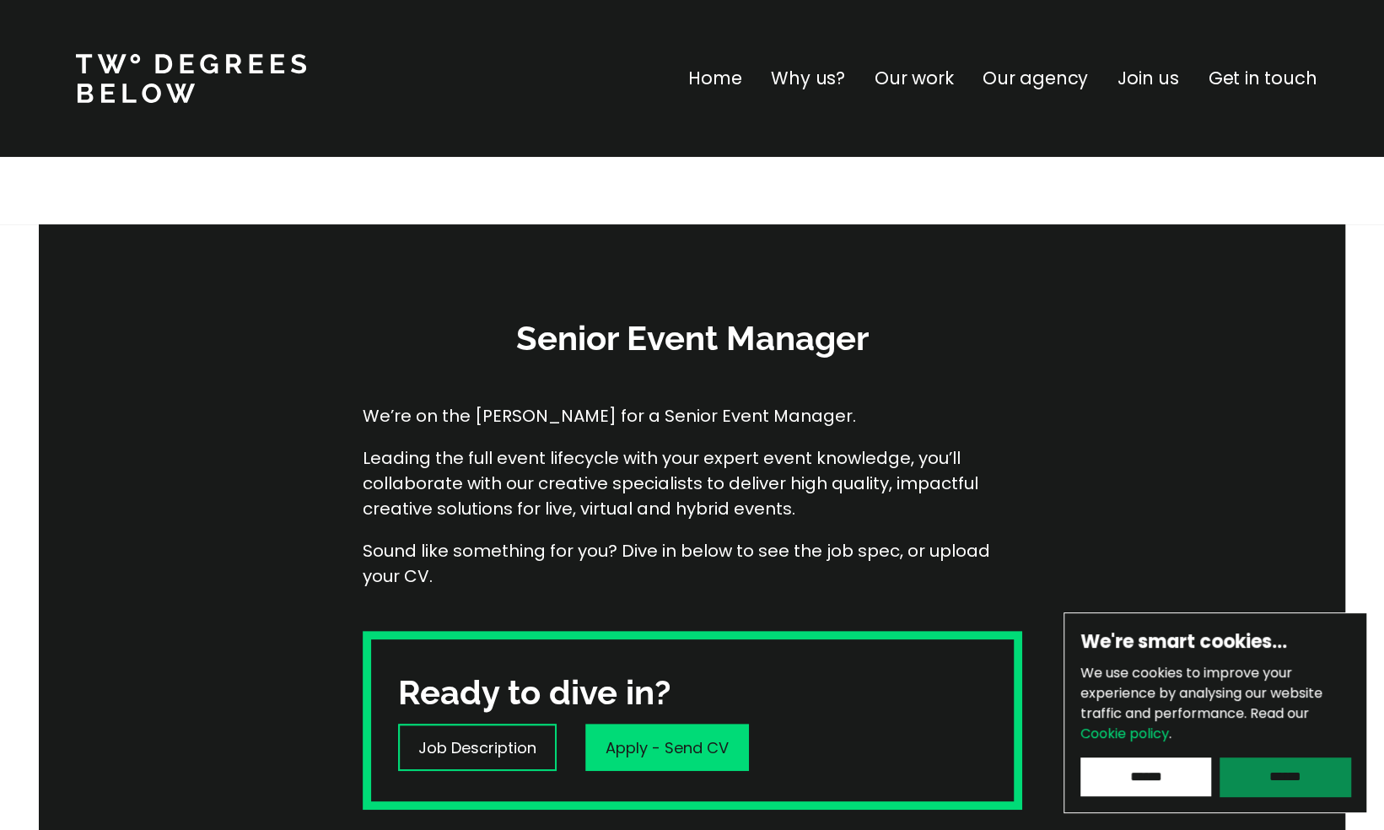
click at [1296, 778] on input "******" at bounding box center [1285, 777] width 131 height 39
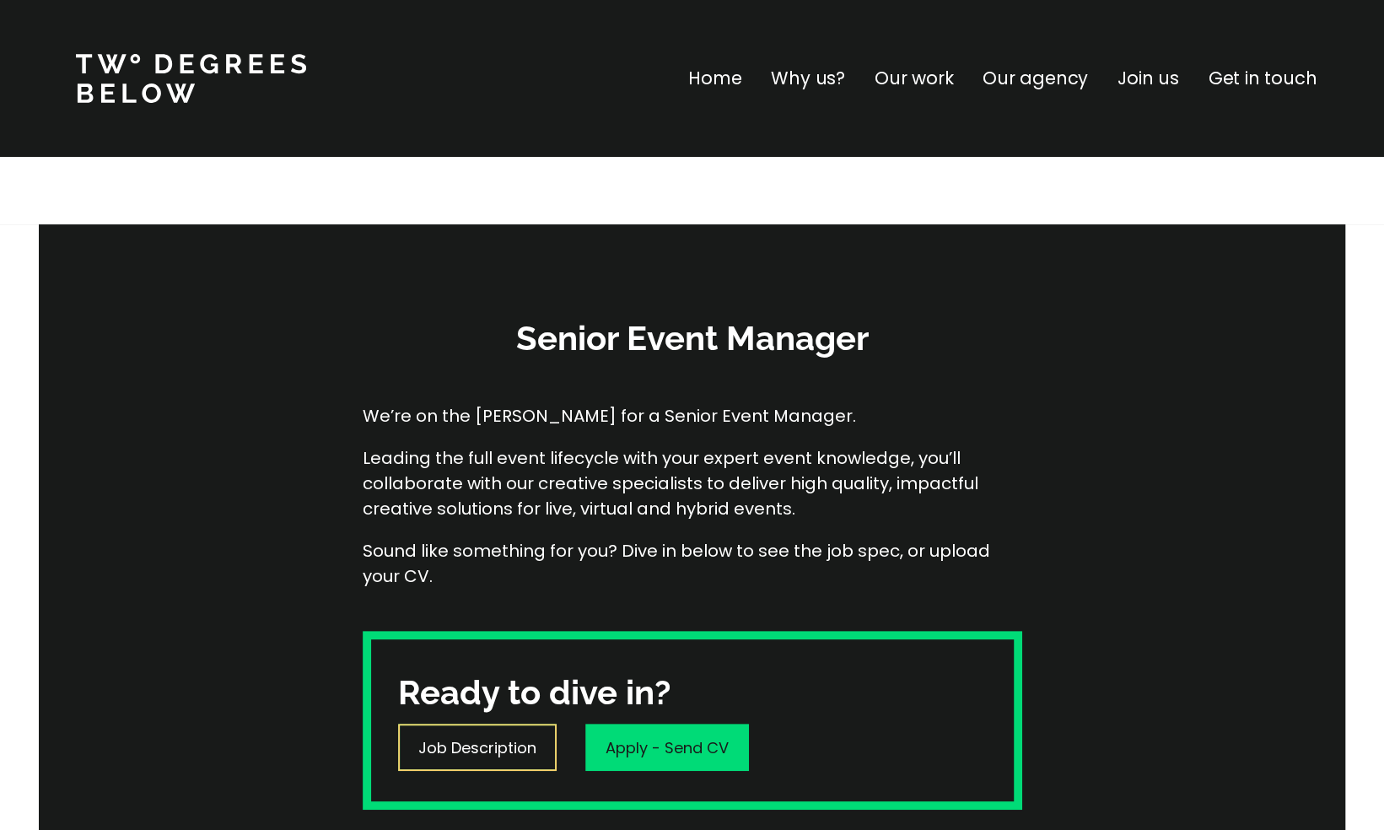
click at [489, 742] on p "Job Description" at bounding box center [477, 747] width 118 height 23
click at [828, 84] on p "Why us?" at bounding box center [808, 78] width 74 height 27
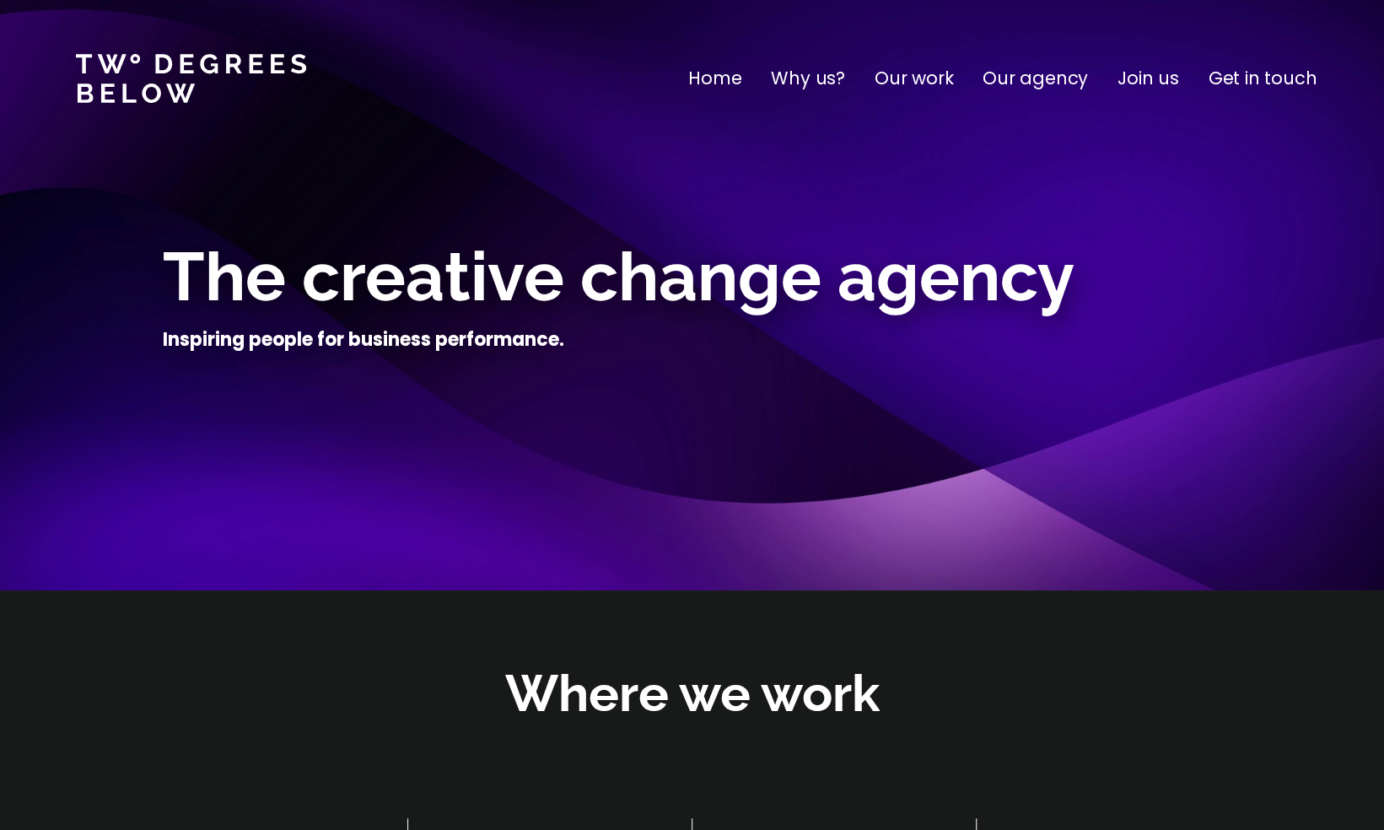
click at [1263, 73] on p "Get in touch" at bounding box center [1263, 78] width 108 height 27
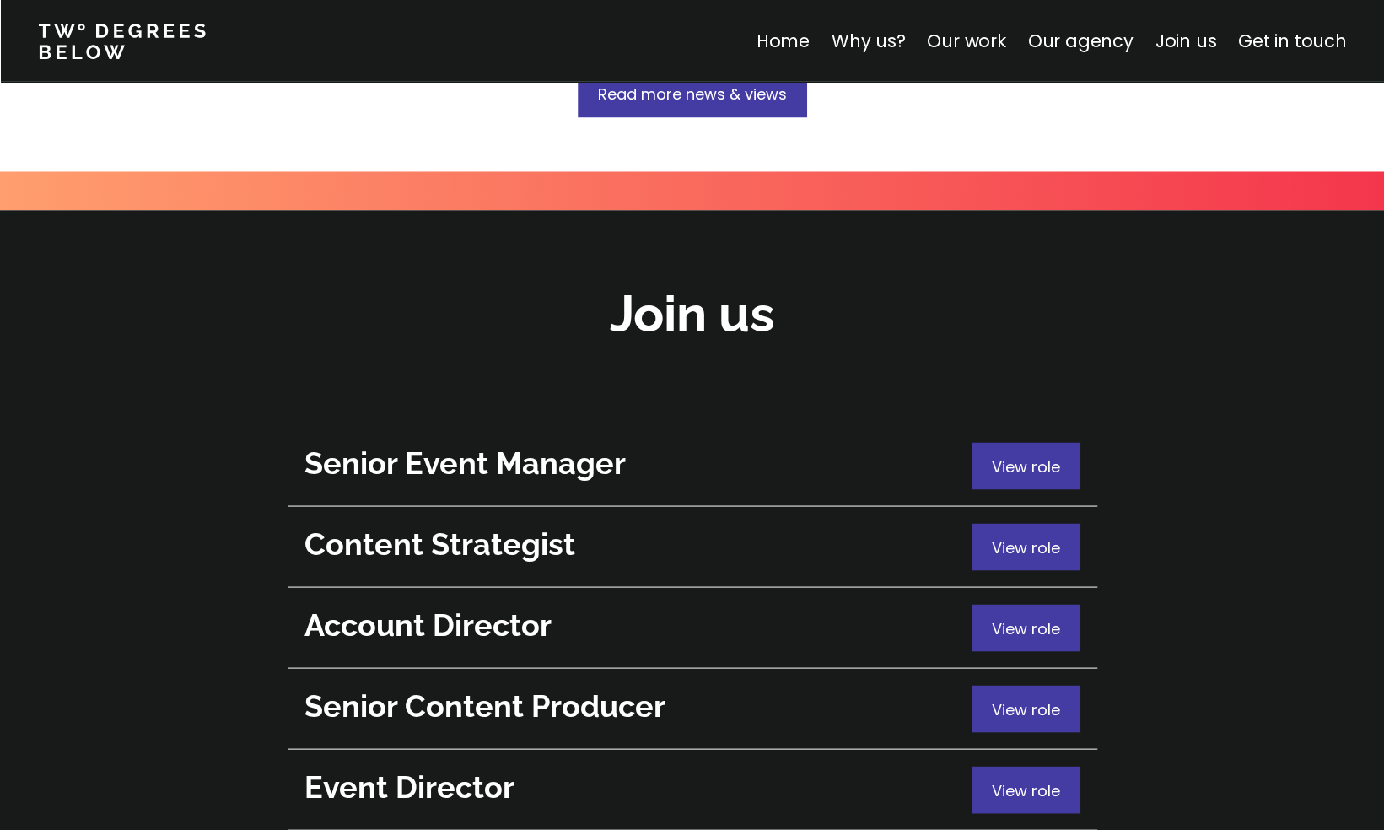
scroll to position [5947, 0]
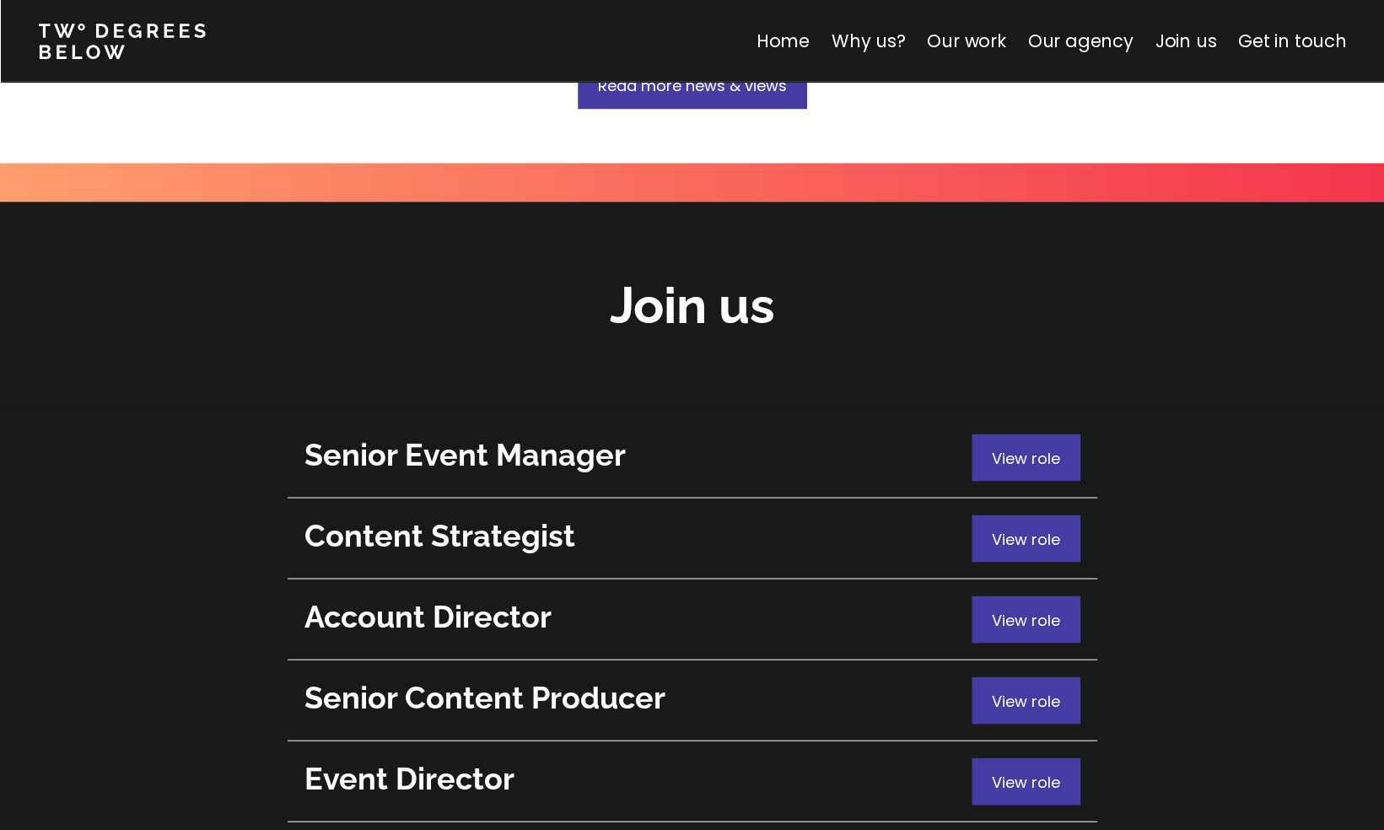
click at [1015, 771] on span "View role" at bounding box center [1026, 781] width 68 height 21
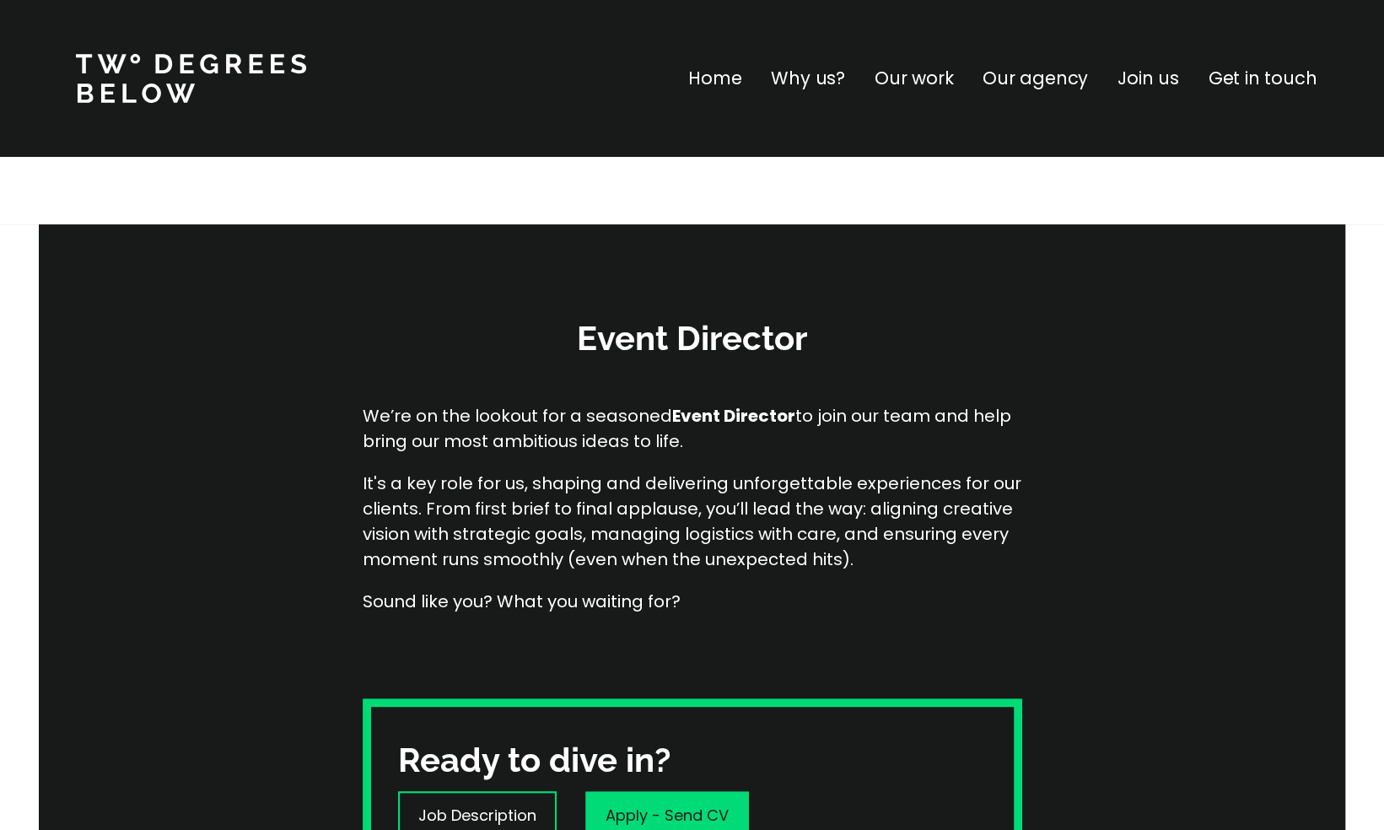
click at [827, 82] on p "Why us?" at bounding box center [808, 78] width 74 height 27
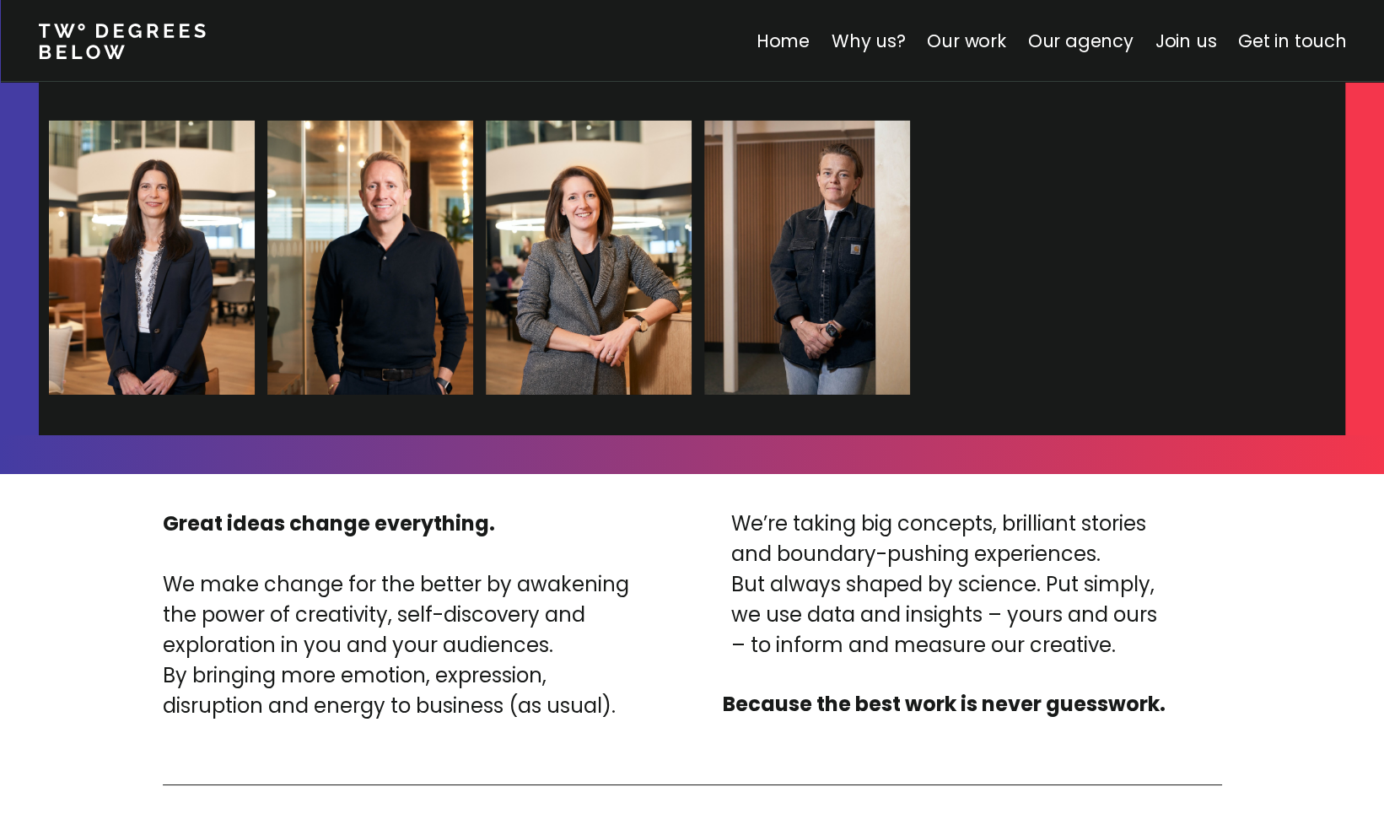
scroll to position [3720, 0]
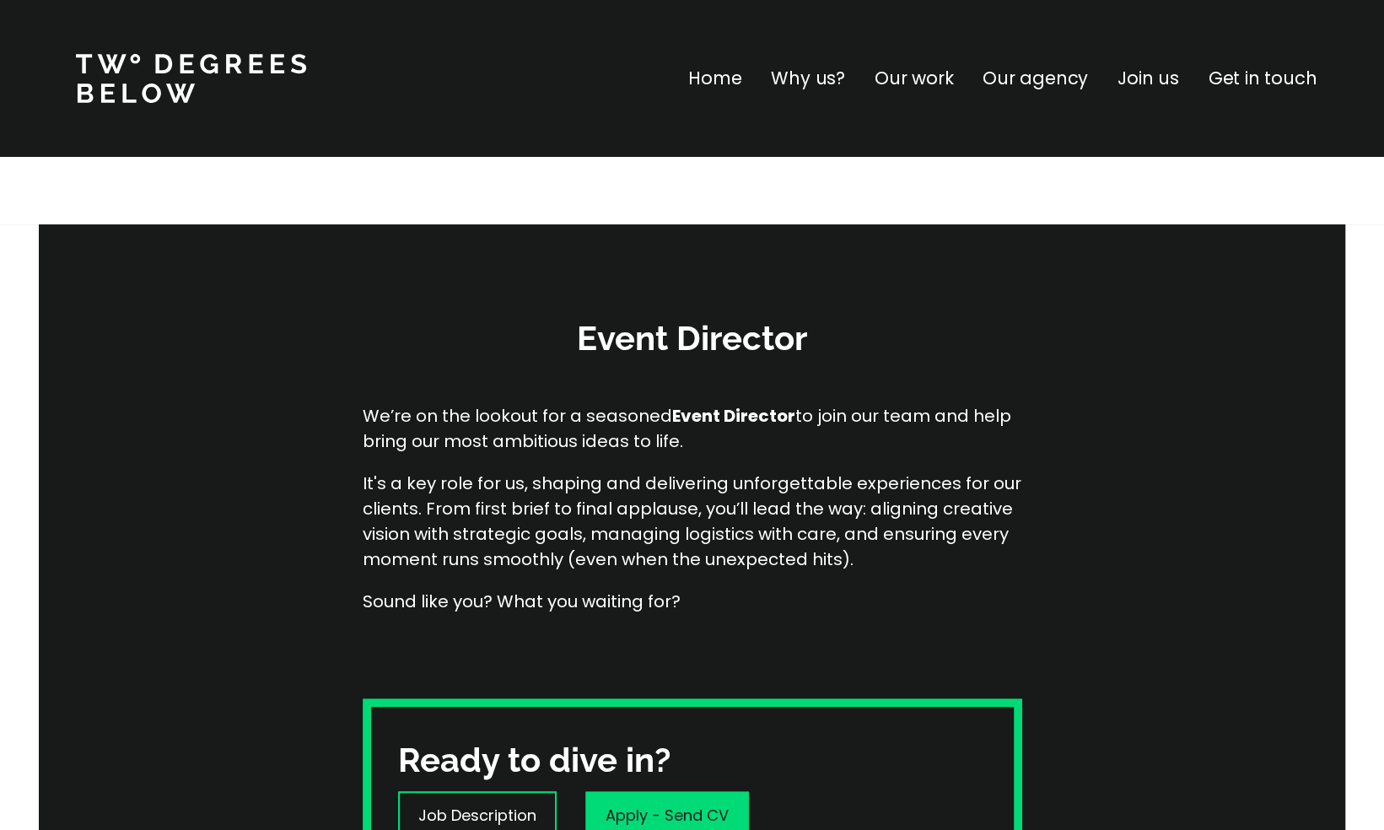
scroll to position [6798, 0]
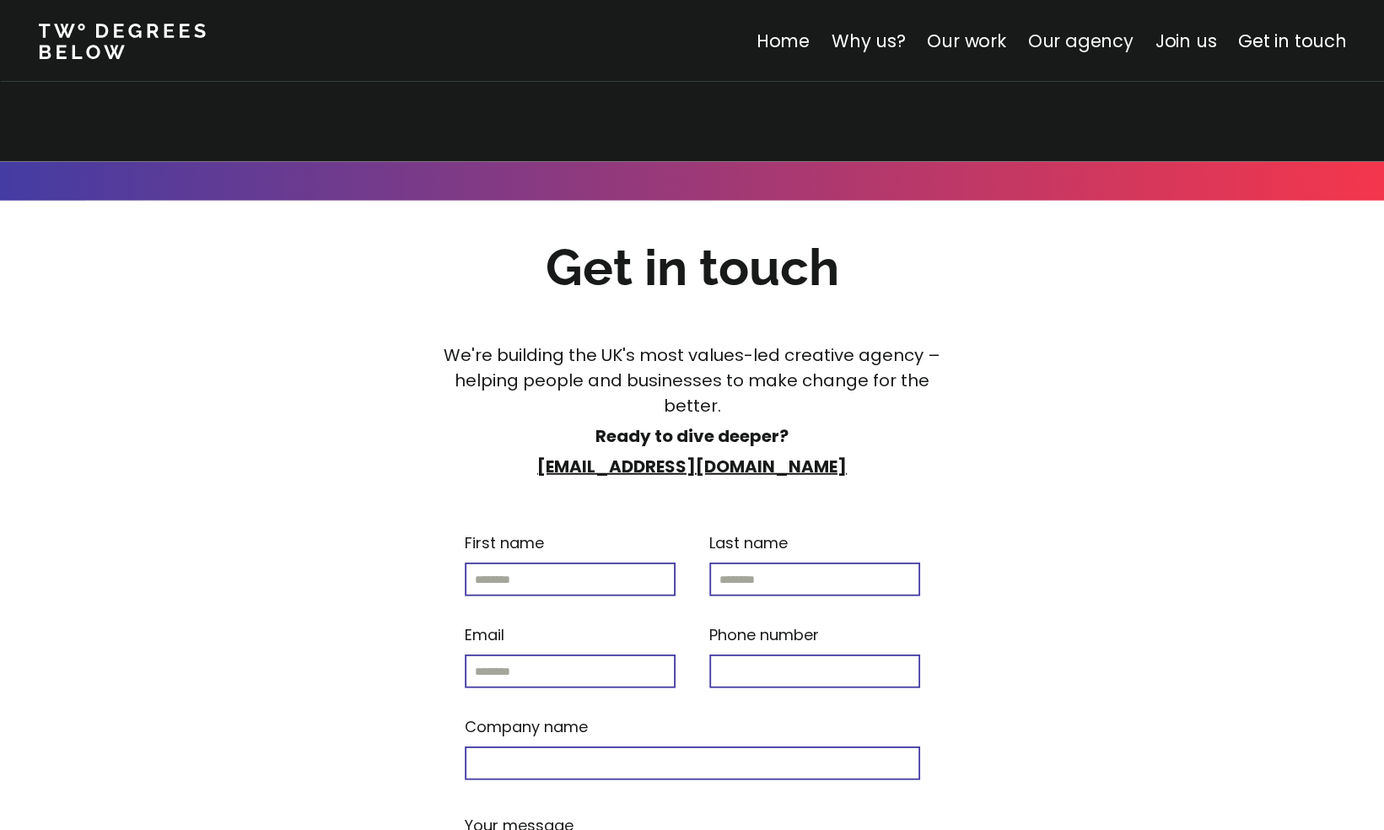
click at [1053, 46] on link "Our agency" at bounding box center [1079, 41] width 105 height 24
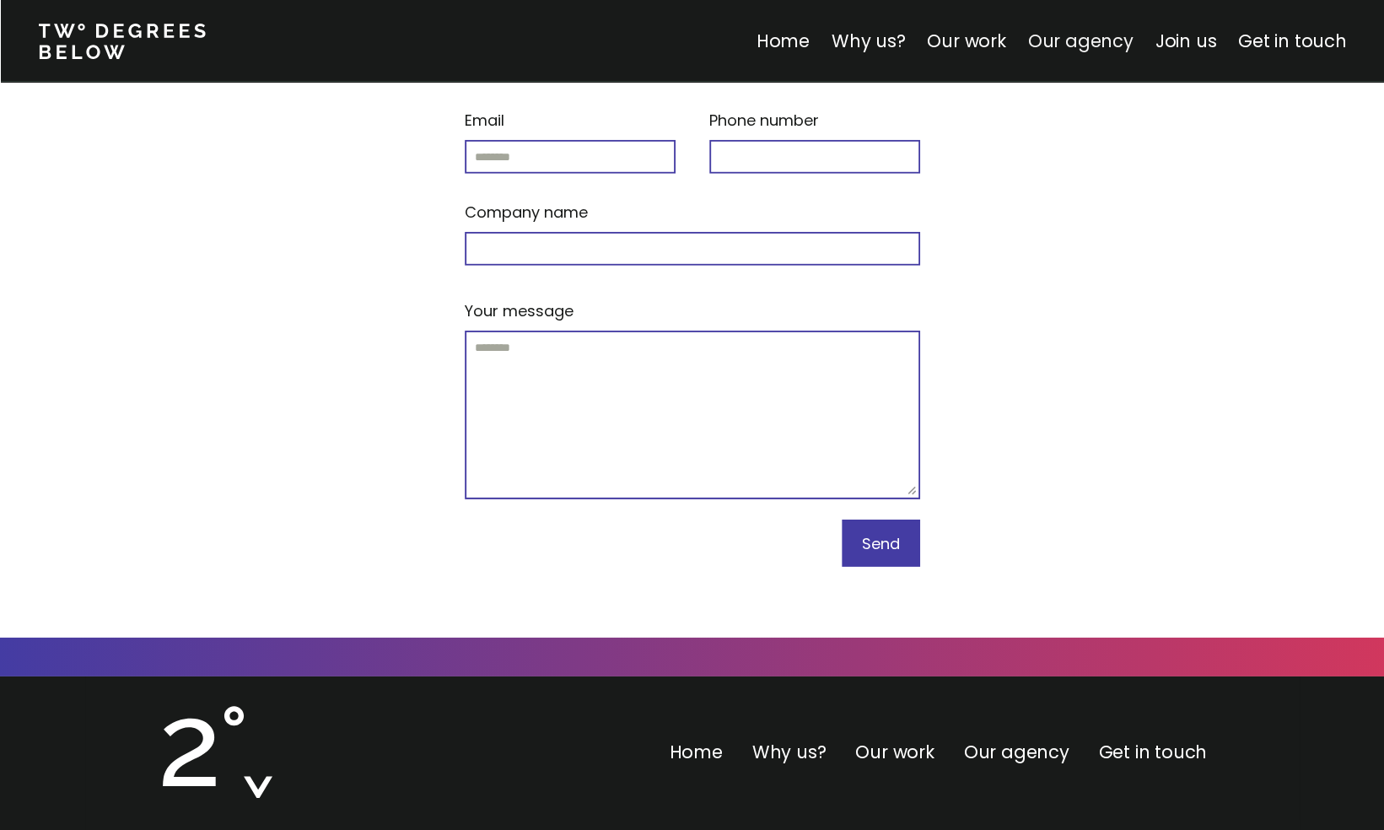
scroll to position [7305, 0]
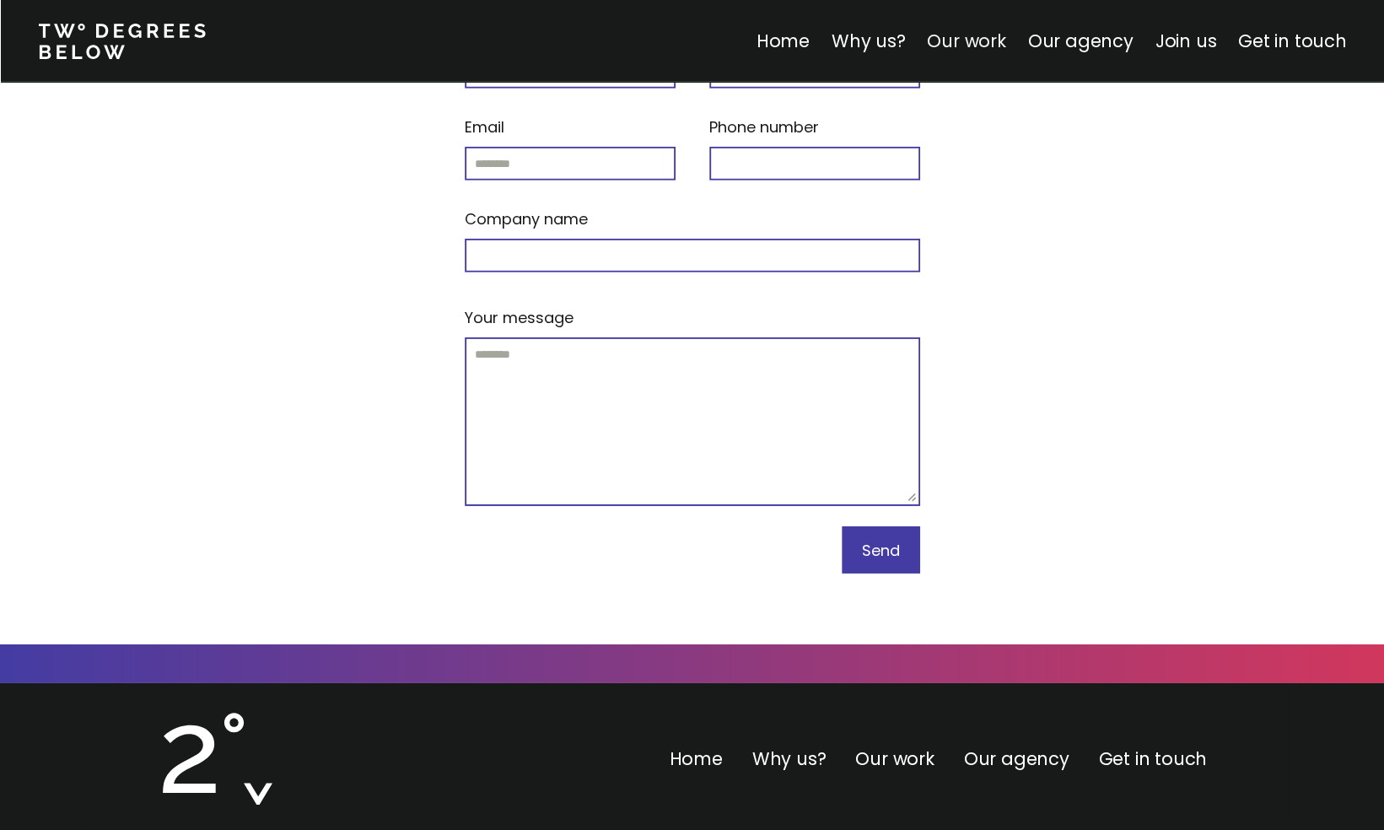
click at [977, 40] on link "Our work" at bounding box center [966, 41] width 78 height 24
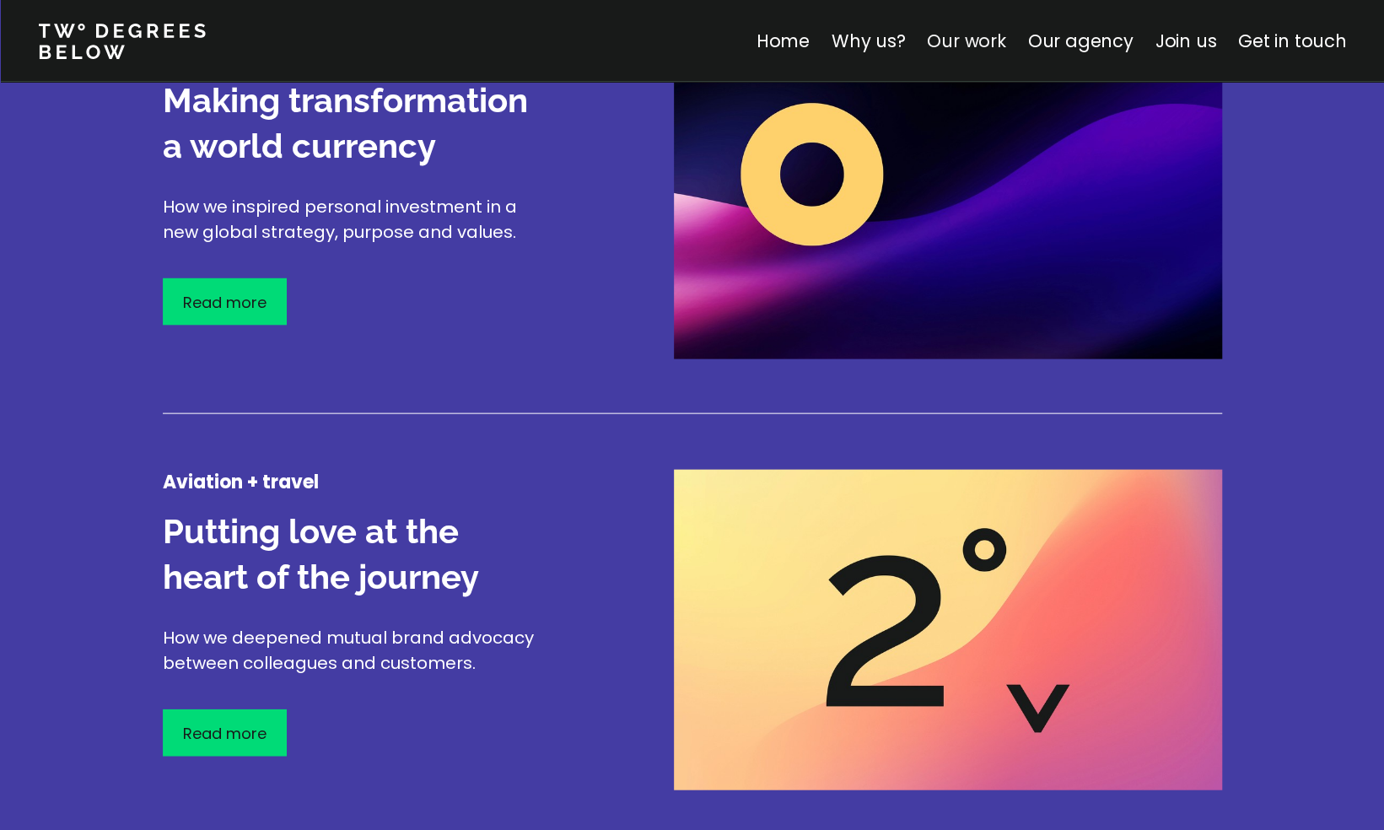
scroll to position [1977, 0]
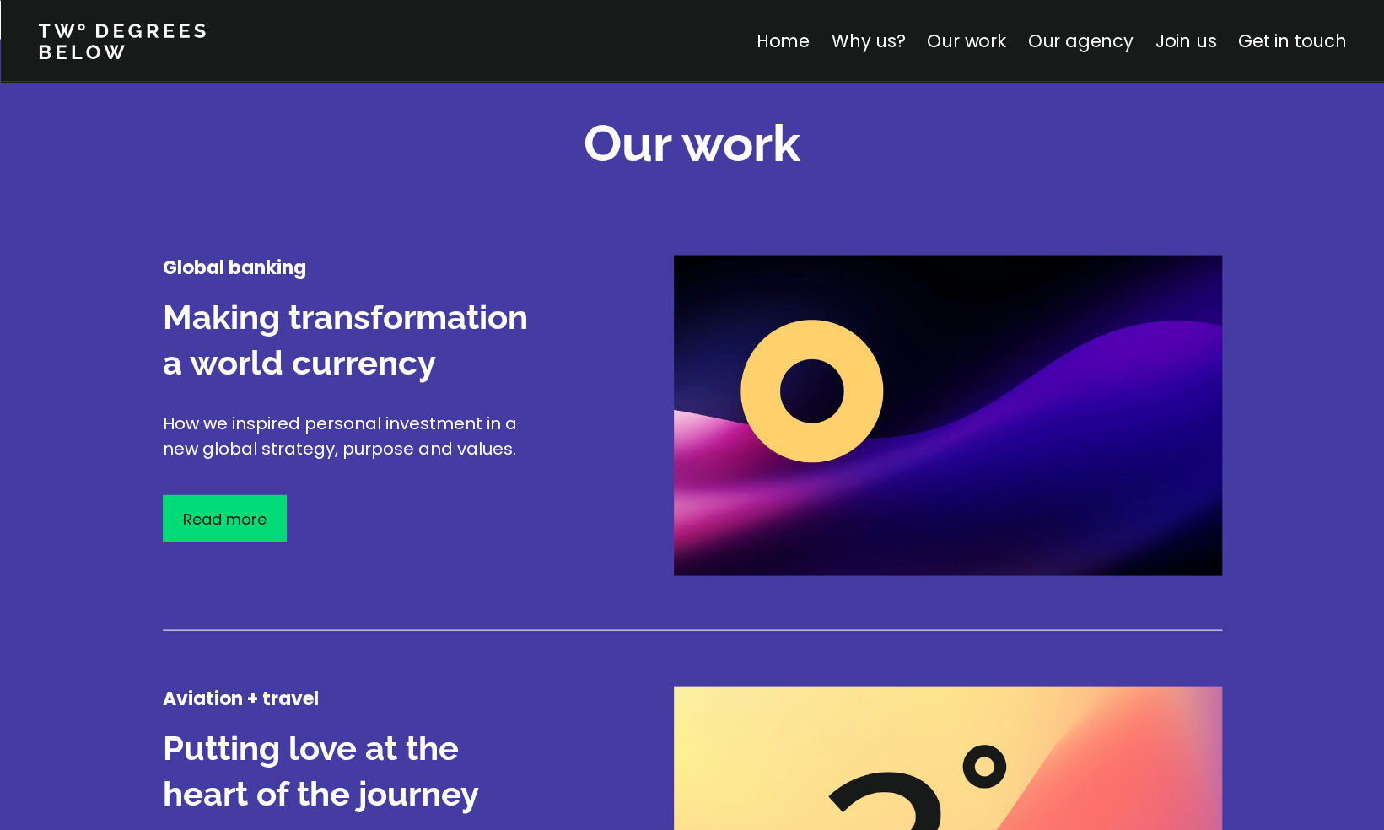
click at [1098, 49] on link "Our agency" at bounding box center [1079, 41] width 105 height 24
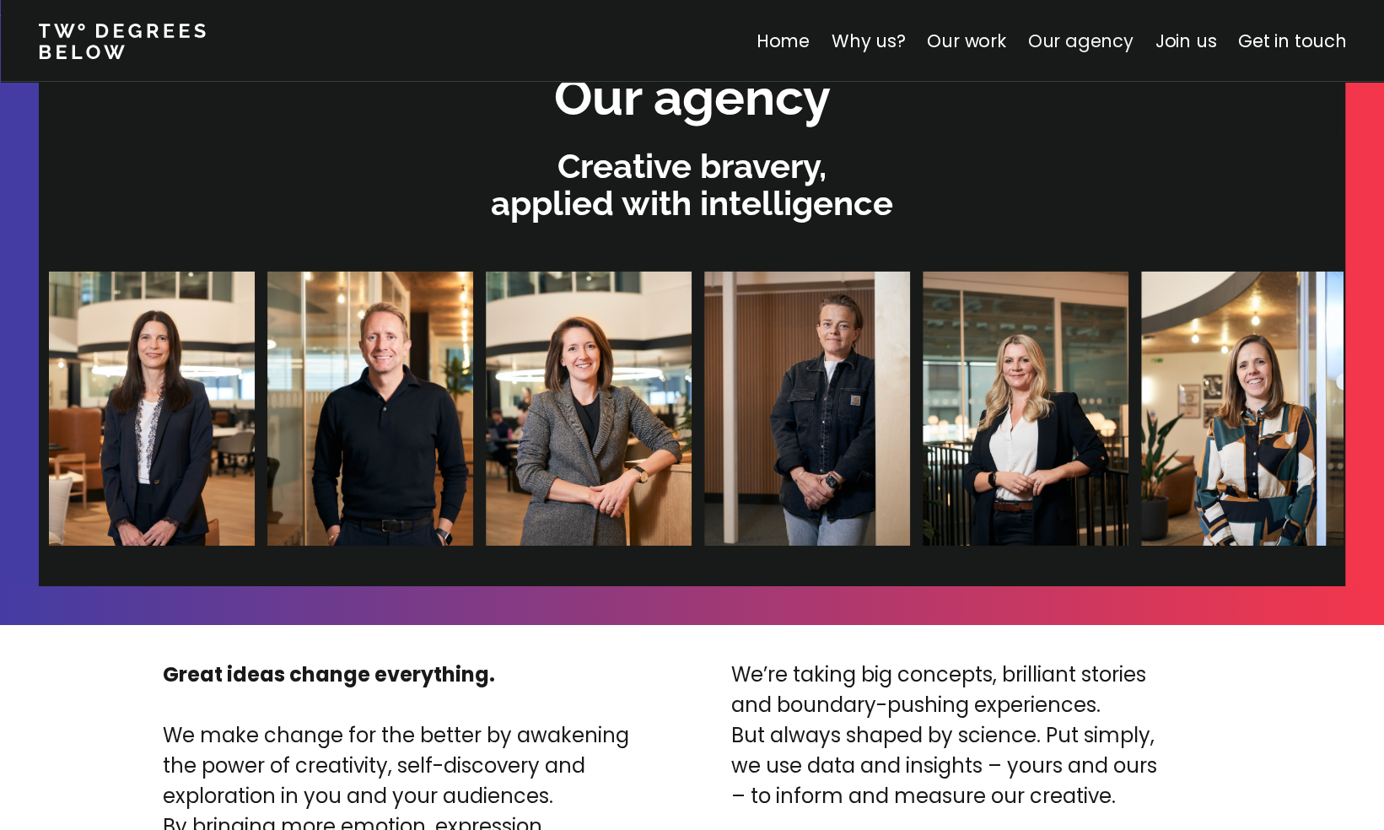
scroll to position [3584, 0]
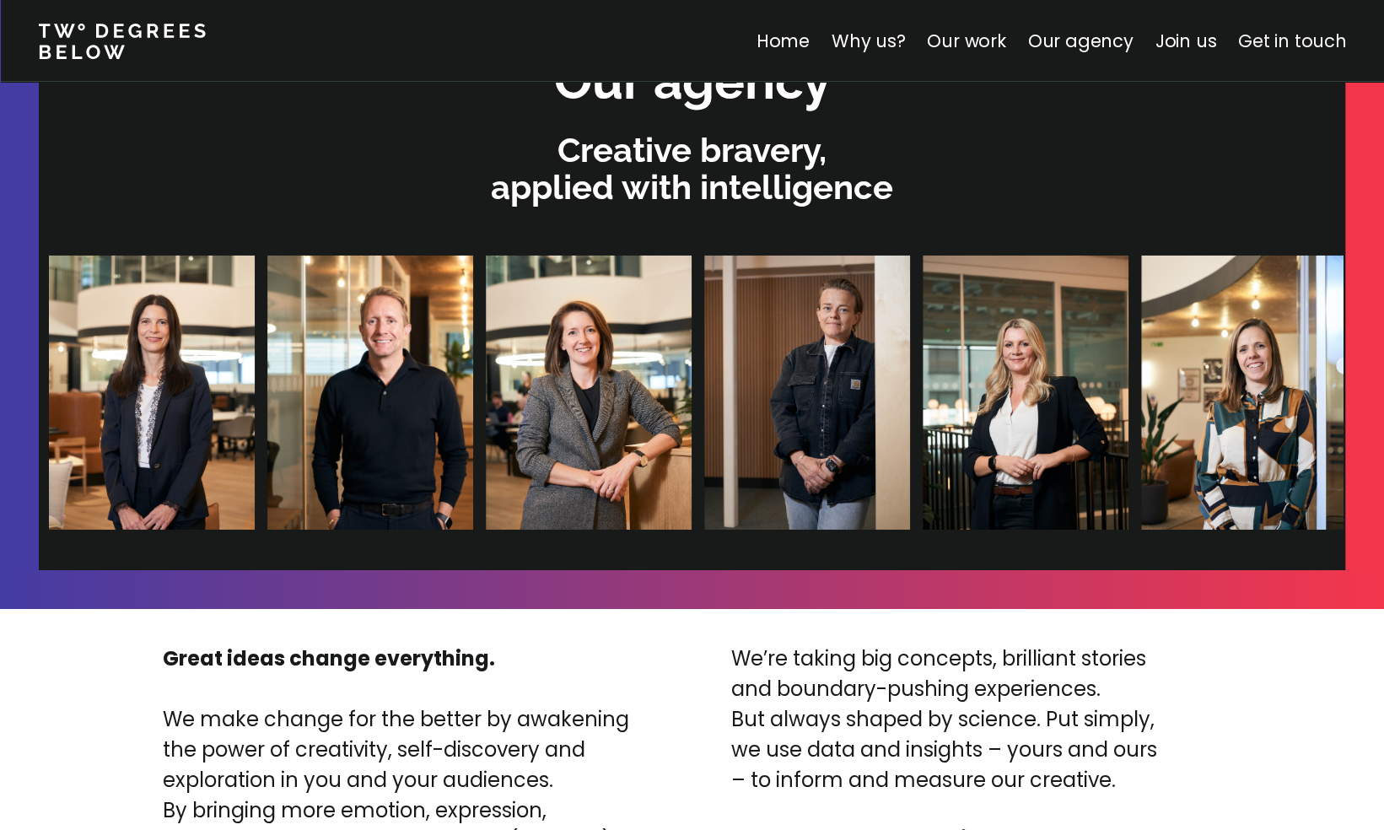
click at [1308, 38] on link "Get in touch" at bounding box center [1292, 41] width 108 height 24
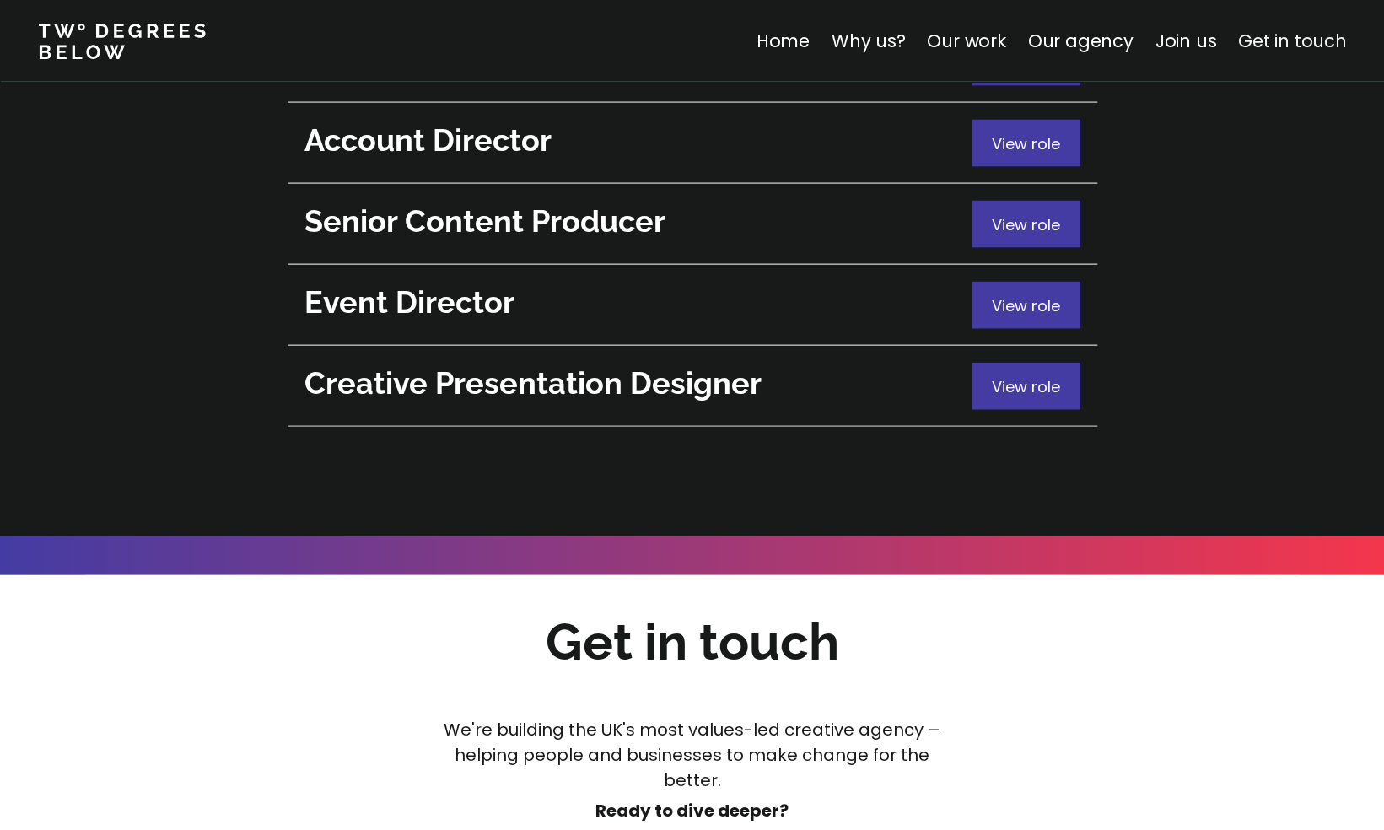
scroll to position [6798, 0]
